Goal: Transaction & Acquisition: Book appointment/travel/reservation

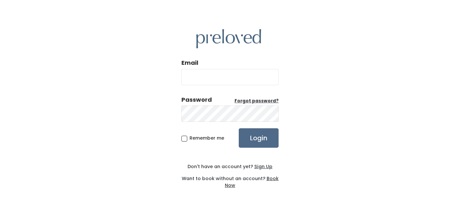
click at [239, 74] on input "Email" at bounding box center [230, 77] width 97 height 16
type input "mose23@hotmail.com"
click at [253, 134] on input "Login" at bounding box center [259, 137] width 40 height 19
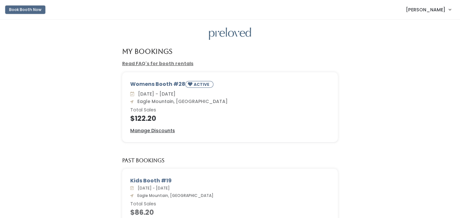
click at [20, 11] on button "Book Booth Now" at bounding box center [25, 10] width 40 height 8
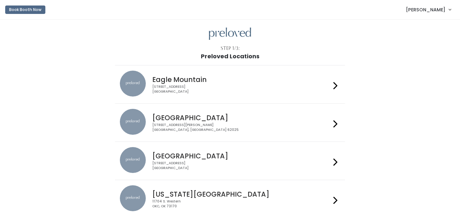
click at [175, 81] on h4 "Eagle Mountain" at bounding box center [241, 79] width 178 height 7
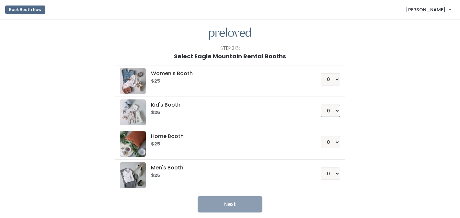
click at [337, 112] on select "0 1 2 3 4" at bounding box center [330, 111] width 19 height 12
select select "1"
click at [321, 105] on select "0 1 2 3 4" at bounding box center [330, 111] width 19 height 12
click at [245, 206] on button "Next" at bounding box center [230, 205] width 65 height 16
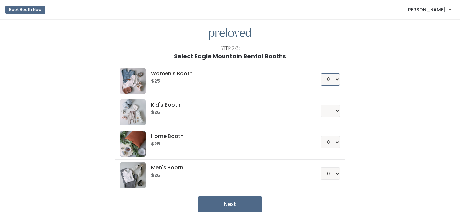
click at [338, 78] on select "0 1 2 3 4" at bounding box center [330, 79] width 19 height 12
select select "1"
click at [321, 73] on select "0 1 2 3 4" at bounding box center [330, 79] width 19 height 12
click at [231, 206] on button "Next" at bounding box center [230, 205] width 65 height 16
click at [330, 113] on select "0 1 2 3 4" at bounding box center [330, 111] width 19 height 12
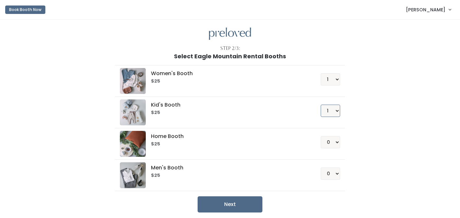
select select "2"
click at [321, 105] on select "0 1 2 3 4" at bounding box center [330, 111] width 19 height 12
click at [335, 78] on select "0 1 2 3 4" at bounding box center [330, 79] width 19 height 12
select select "0"
click at [321, 73] on select "0 1 2 3 4" at bounding box center [330, 79] width 19 height 12
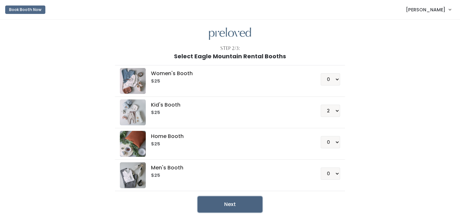
click at [226, 200] on button "Next" at bounding box center [230, 205] width 65 height 16
